Goal: Task Accomplishment & Management: Manage account settings

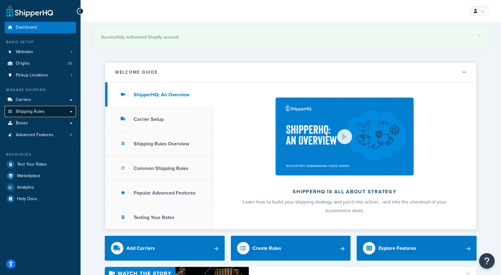
click at [38, 111] on span "Shipping Rules" at bounding box center [30, 111] width 29 height 5
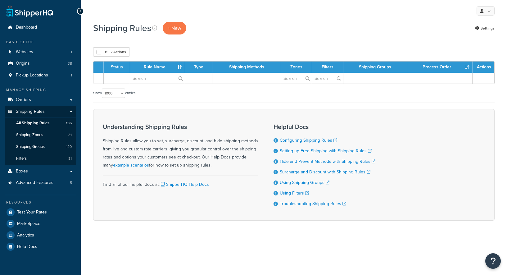
select select "1000"
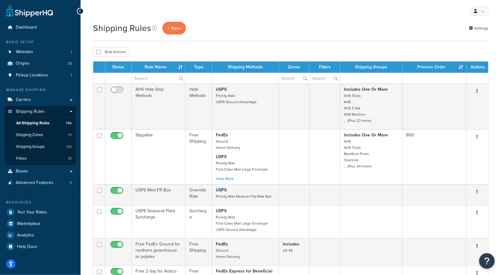
click at [177, 53] on div "Bulk Actions Duplicate Delete" at bounding box center [291, 51] width 396 height 9
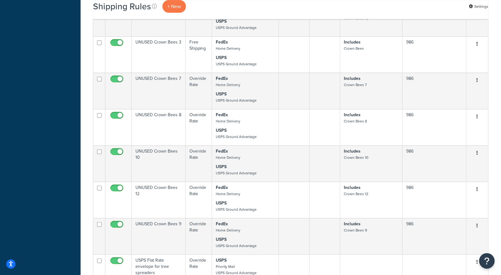
scroll to position [5301, 0]
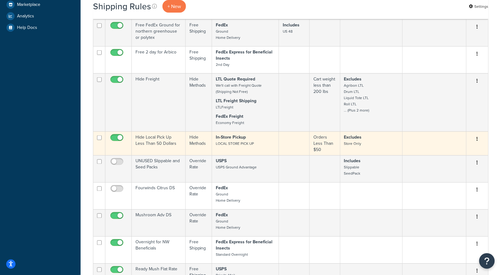
click at [250, 146] on p "In-Store Pickup LOCAL STORE PICK UP" at bounding box center [245, 140] width 59 height 12
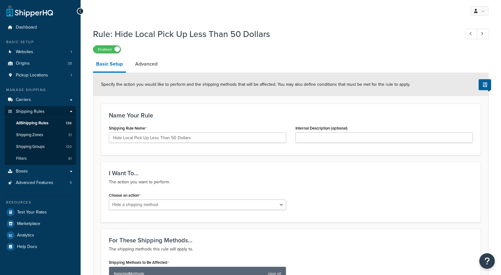
select select "HIDE"
click at [149, 65] on link "Advanced" at bounding box center [146, 63] width 29 height 15
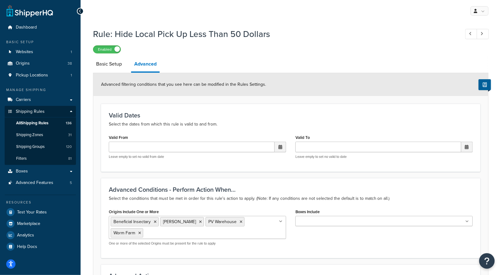
select select "HIDE"
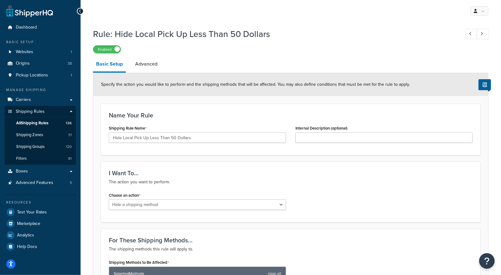
click at [311, 43] on div "Rule: Hide Local Pick Up Less Than 50 Dollars Enabled" at bounding box center [291, 39] width 396 height 29
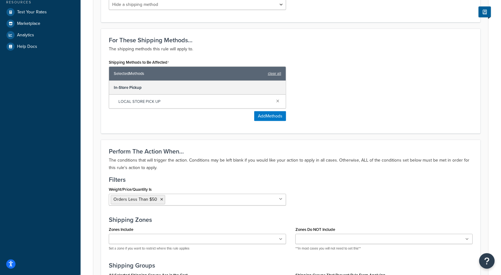
scroll to position [283, 0]
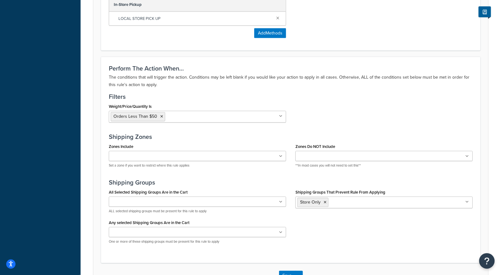
click at [337, 111] on div "Weight/Price/Quantity Is Orders Less Than $50 <$100 <$100 Under 9 <3 Benches sh…" at bounding box center [291, 114] width 374 height 25
click at [363, 199] on input "Shipping Groups That Prevent Rule From Applying" at bounding box center [357, 202] width 55 height 7
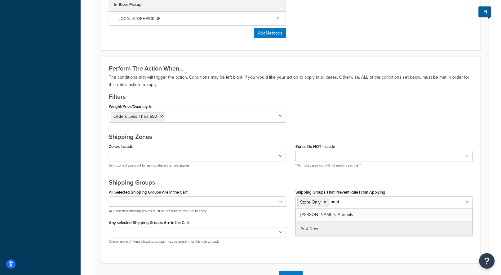
type input "annie"
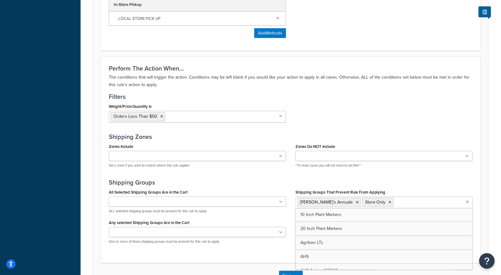
click at [388, 170] on div "Zones Do NOT Include All except HI Annie's Annuals (Zone 8 Shipping to East Coa…" at bounding box center [384, 157] width 187 height 30
click at [358, 122] on div "Weight/Price/Quantity Is Orders Less Than $50 <$100 <$100 Under 9 <3 Benches sh…" at bounding box center [291, 114] width 374 height 25
click at [387, 203] on div "Annie's Annuals Store Only" at bounding box center [384, 202] width 177 height 12
click at [396, 203] on input "Shipping Groups That Prevent Rule From Applying" at bounding box center [423, 202] width 55 height 7
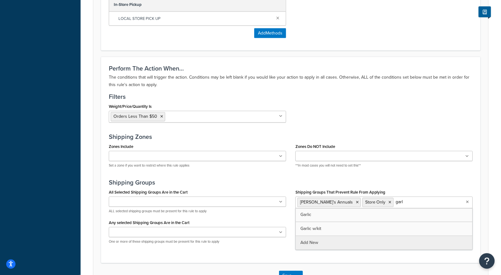
type input "garli"
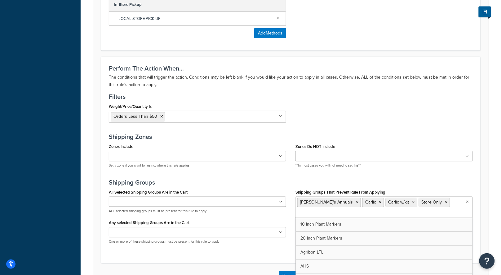
click at [284, 257] on div "Perform The Action When... The conditions that will trigger the action. Conditi…" at bounding box center [291, 160] width 380 height 206
click at [288, 271] on button "Save" at bounding box center [287, 276] width 17 height 10
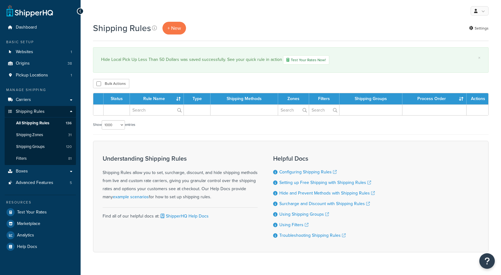
select select "1000"
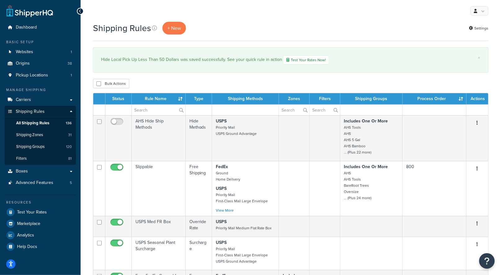
scroll to position [250, 0]
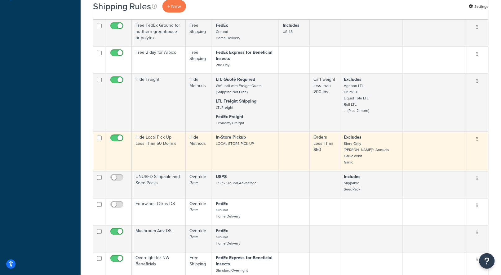
click at [248, 145] on small "LOCAL STORE PICK UP" at bounding box center [235, 144] width 38 height 6
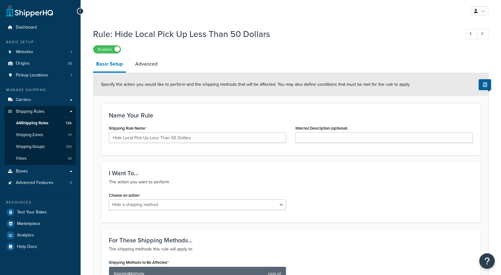
select select "HIDE"
click at [308, 52] on div "Enabled" at bounding box center [291, 49] width 396 height 9
click at [286, 44] on div "Rule: Hide Local Pick Up Less Than 50 Dollars Enabled" at bounding box center [291, 39] width 396 height 29
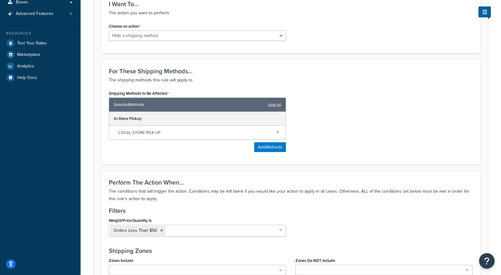
scroll to position [325, 0]
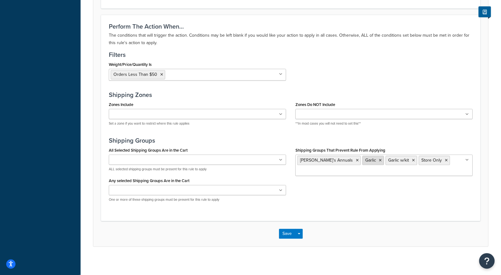
click at [379, 159] on icon at bounding box center [380, 161] width 3 height 4
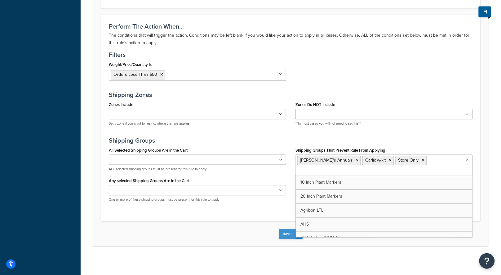
click at [285, 231] on button "Save" at bounding box center [287, 234] width 17 height 10
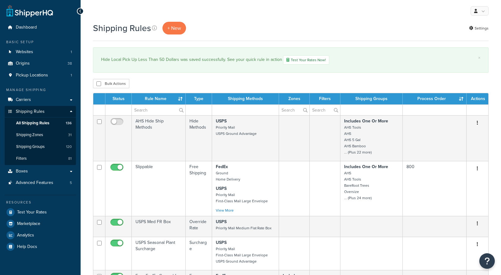
select select "1000"
